Goal: Transaction & Acquisition: Purchase product/service

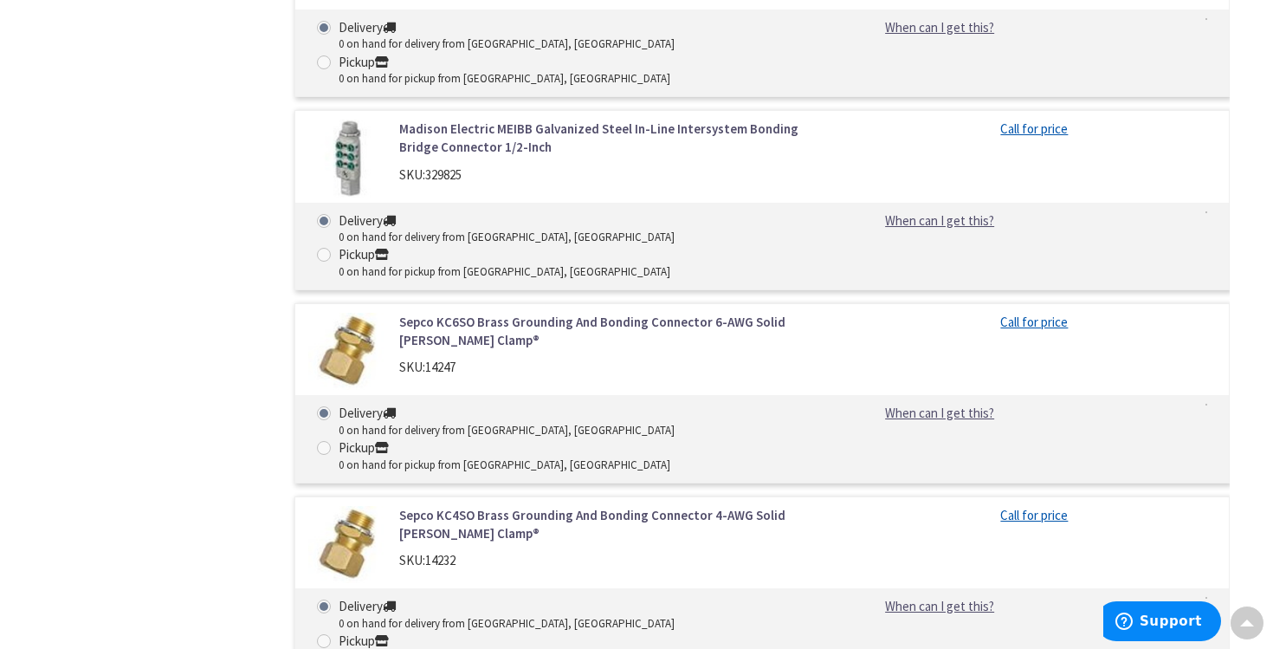
scroll to position [1039, 0]
click at [698, 507] on link "Sepco KC4SO Brass Grounding And Bonding Connector 4-AWG Solid Kenny Clamp®" at bounding box center [613, 525] width 428 height 37
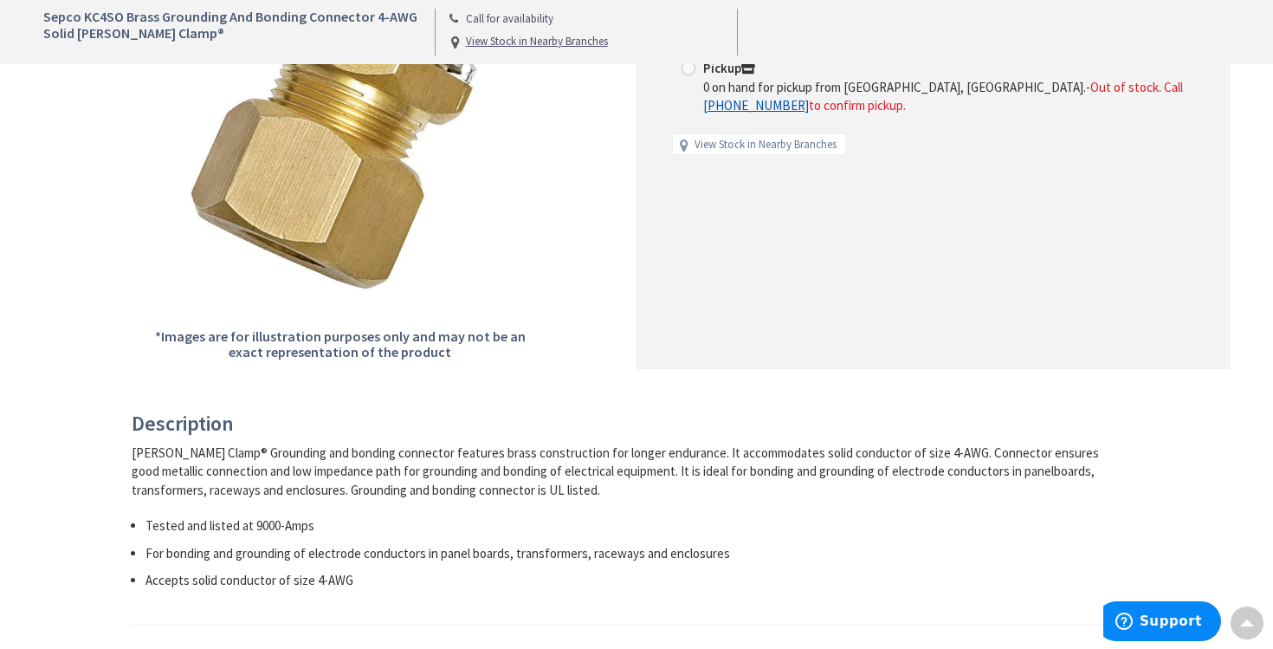
scroll to position [398, 0]
